Goal: Check status: Check status

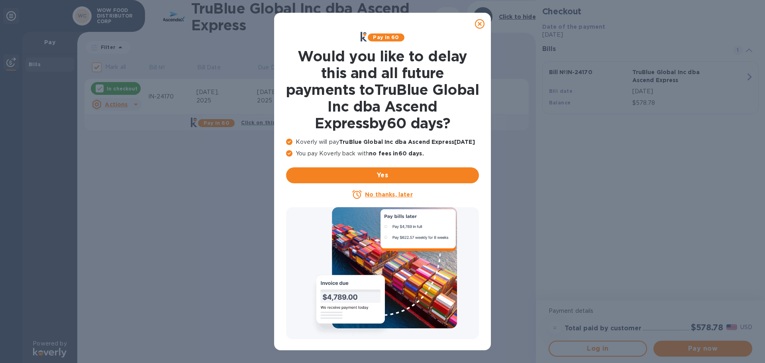
click at [480, 25] on icon at bounding box center [480, 24] width 10 height 10
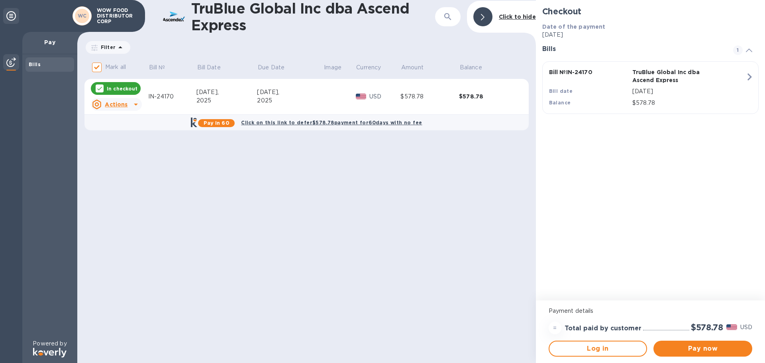
click at [134, 105] on icon at bounding box center [136, 105] width 10 height 10
click at [164, 144] on div at bounding box center [382, 181] width 765 height 363
click at [12, 63] on img at bounding box center [11, 62] width 10 height 10
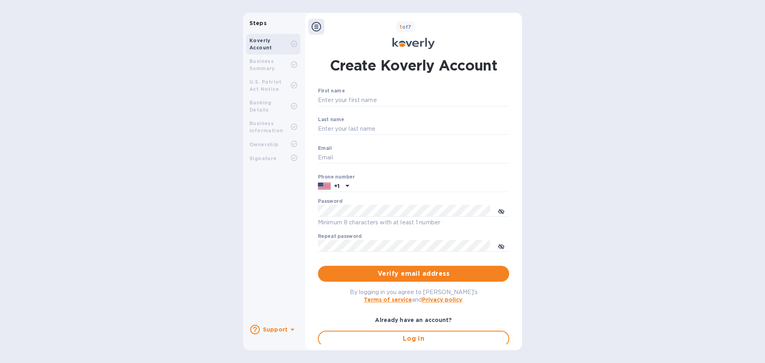
type input "accounting@ascendexusa.com"
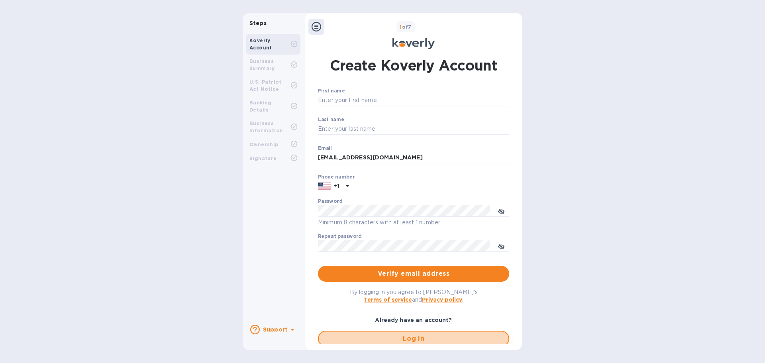
click at [396, 341] on span "Log in" at bounding box center [413, 339] width 177 height 10
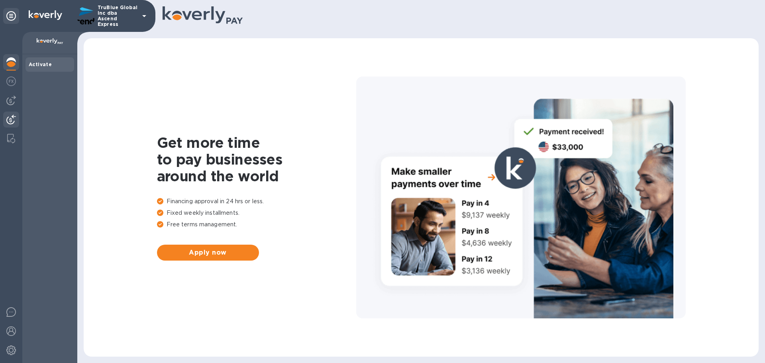
click at [11, 122] on img at bounding box center [11, 120] width 10 height 10
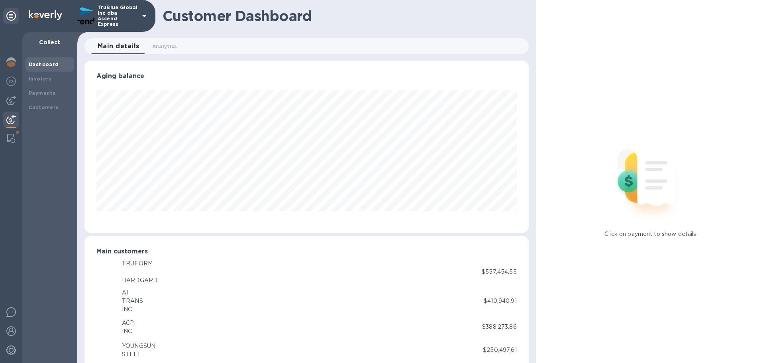
scroll to position [398149, 397880]
click at [35, 92] on b "Payments" at bounding box center [42, 93] width 27 height 6
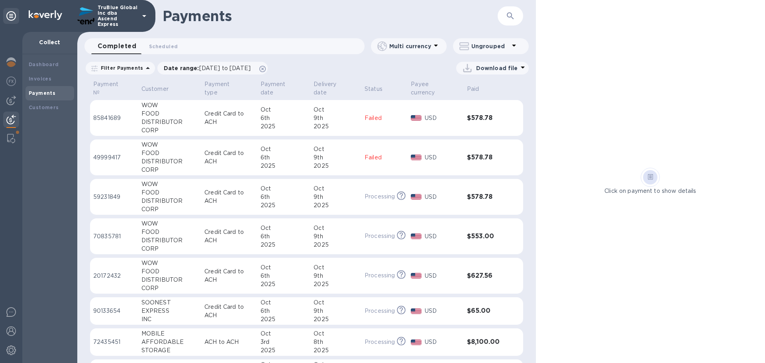
click at [94, 274] on p "20172432" at bounding box center [114, 276] width 42 height 8
